Goal: Task Accomplishment & Management: Manage account settings

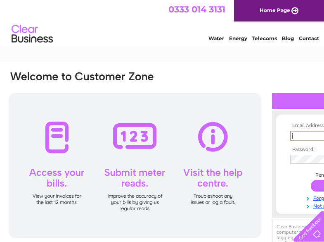
scroll to position [0, 51]
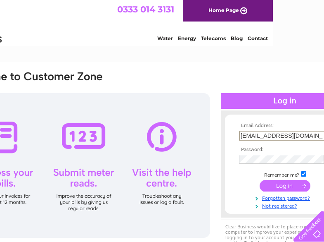
type input "[EMAIL_ADDRESS][DOMAIN_NAME]"
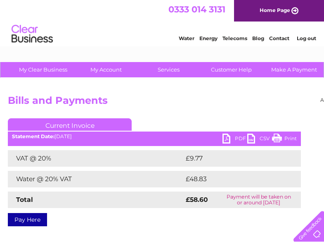
scroll to position [0, 85]
